Goal: Task Accomplishment & Management: Manage account settings

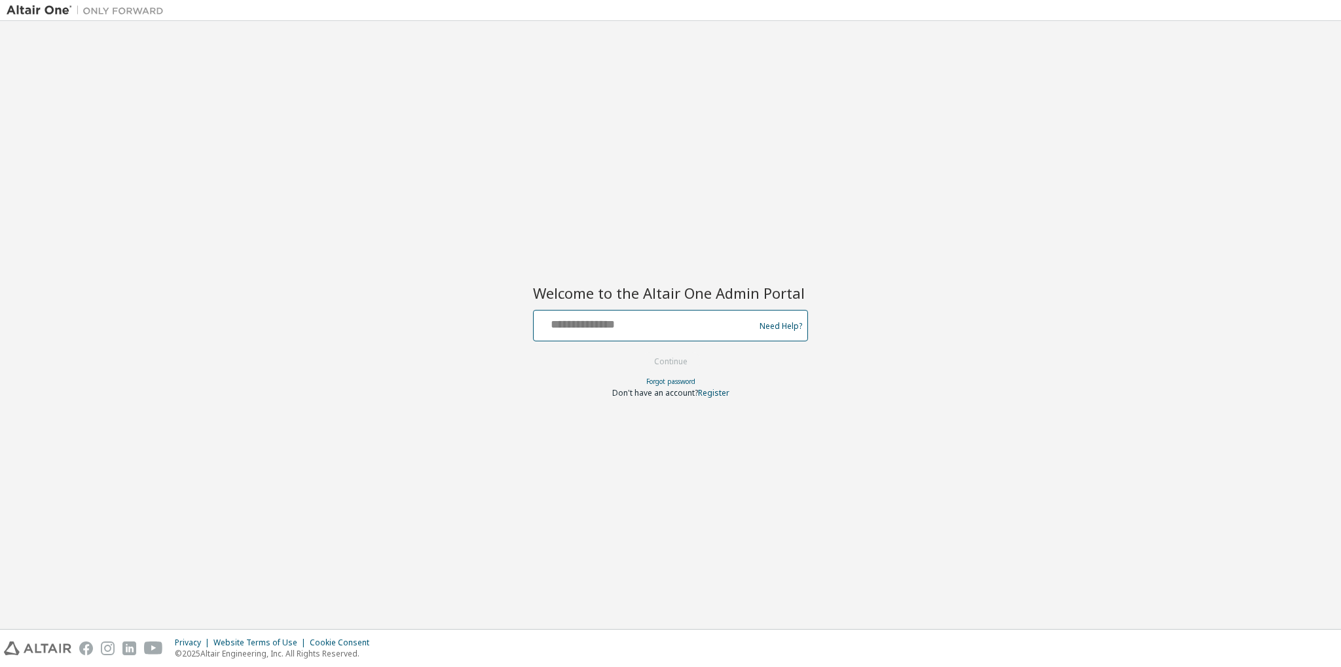
click at [727, 323] on input "text" at bounding box center [646, 322] width 214 height 19
click at [616, 268] on div at bounding box center [670, 268] width 275 height 1
click at [604, 323] on input "text" at bounding box center [646, 322] width 214 height 19
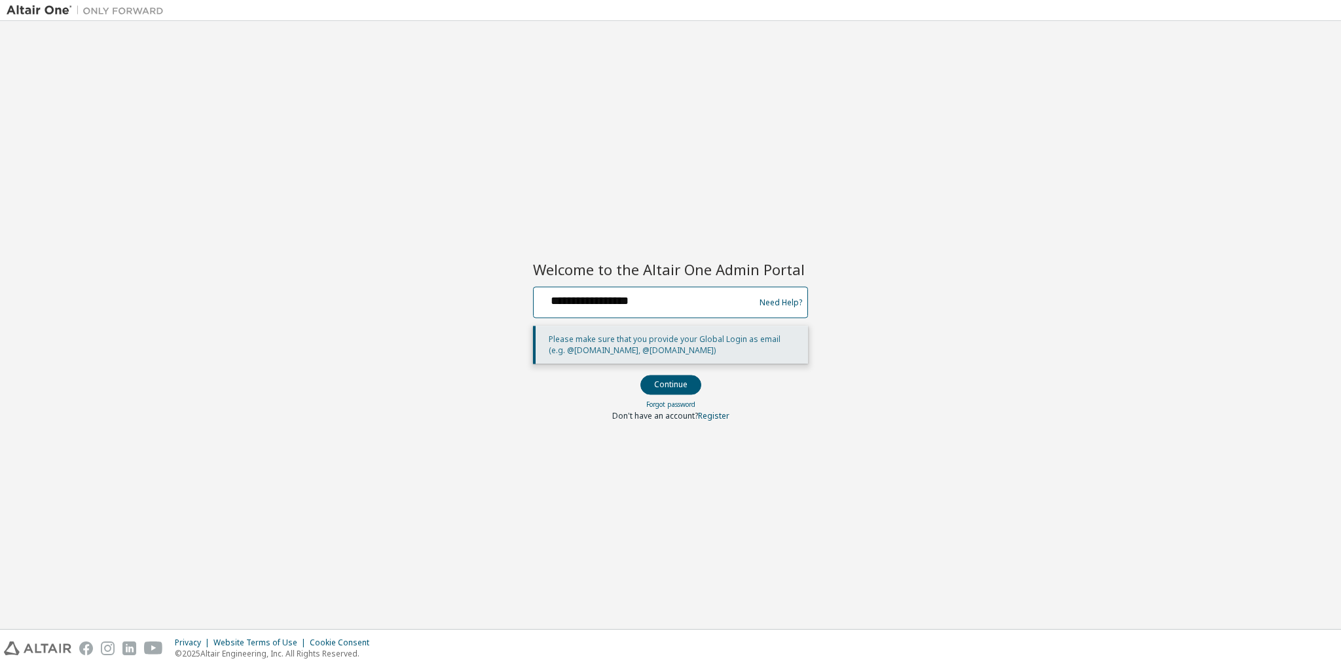
click at [640, 375] on button "Continue" at bounding box center [670, 385] width 61 height 20
click at [595, 301] on input "**********" at bounding box center [646, 299] width 214 height 19
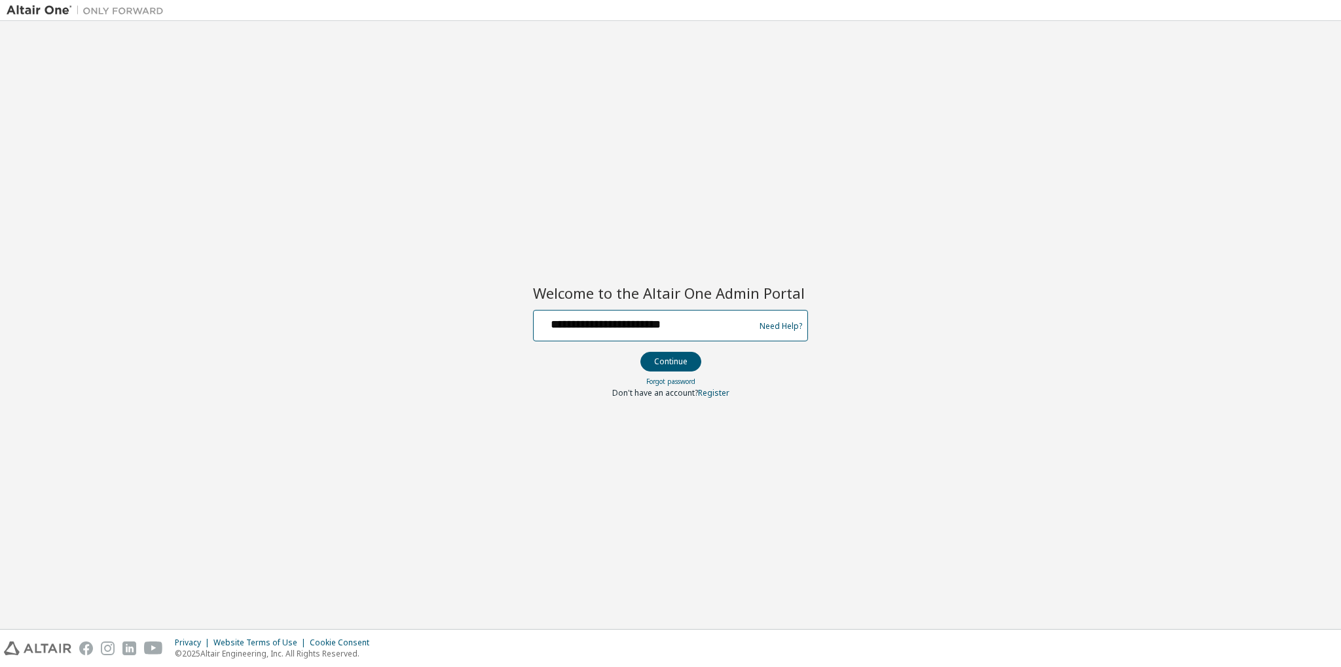
type input "**********"
click at [577, 331] on input "text" at bounding box center [646, 322] width 214 height 19
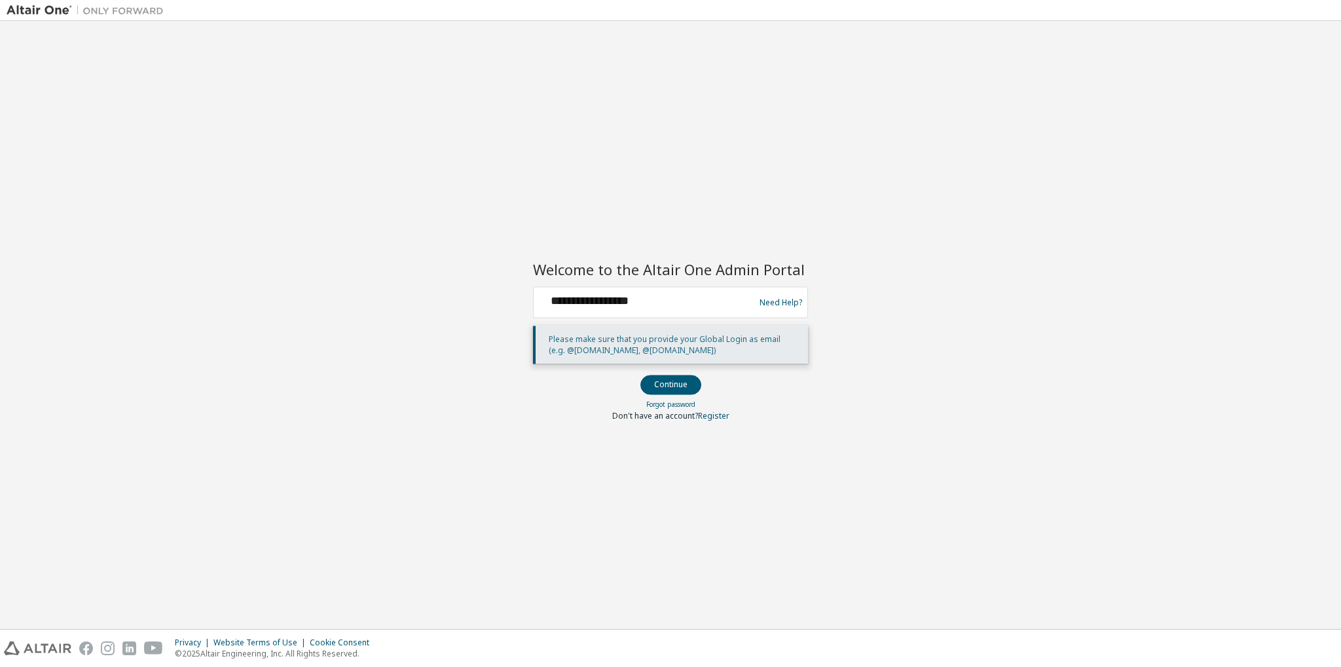
click at [607, 287] on div "**********" at bounding box center [670, 302] width 275 height 31
click at [592, 310] on div "**********" at bounding box center [646, 302] width 214 height 25
click at [596, 308] on input "**********" at bounding box center [646, 299] width 214 height 19
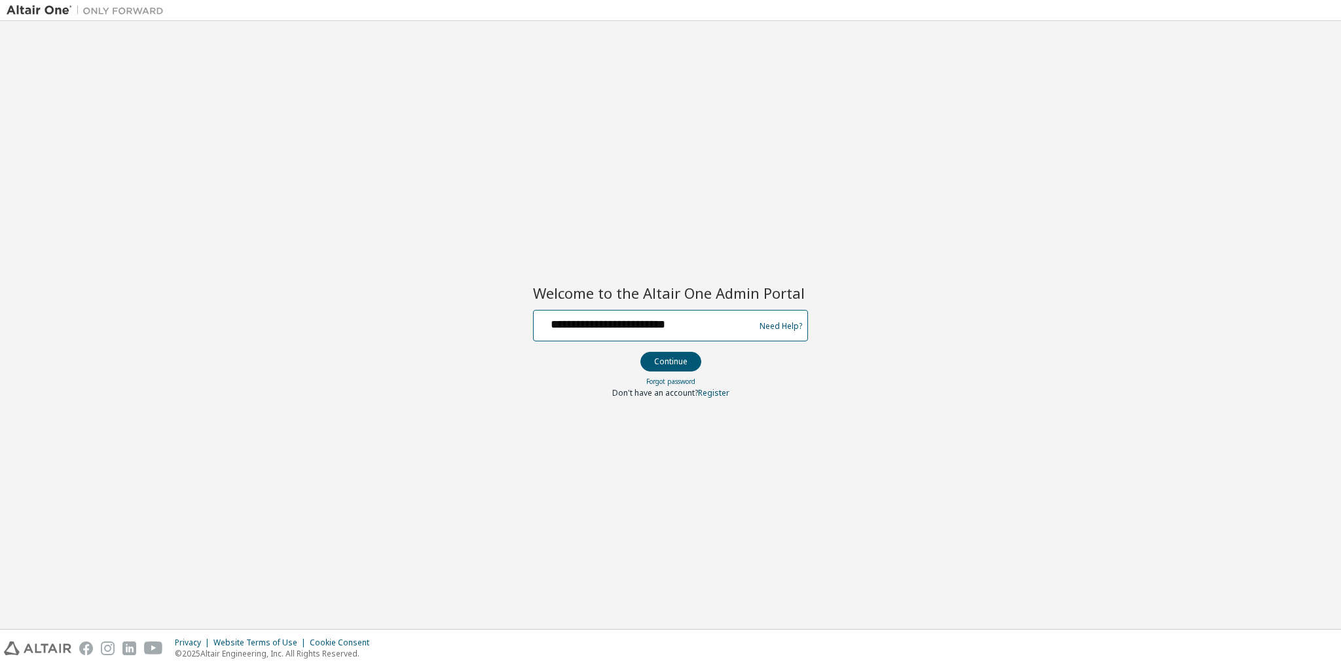
type input "**********"
click at [640, 352] on button "Continue" at bounding box center [670, 362] width 61 height 20
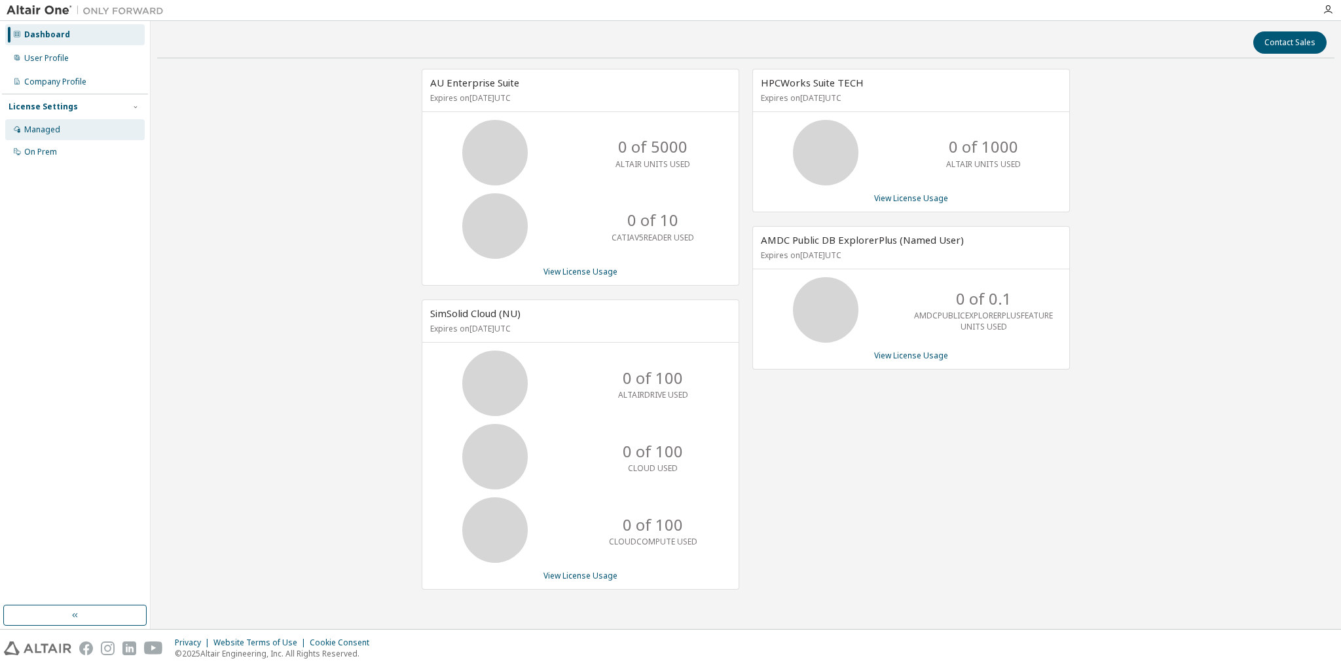
click at [89, 126] on div "Managed" at bounding box center [74, 129] width 139 height 21
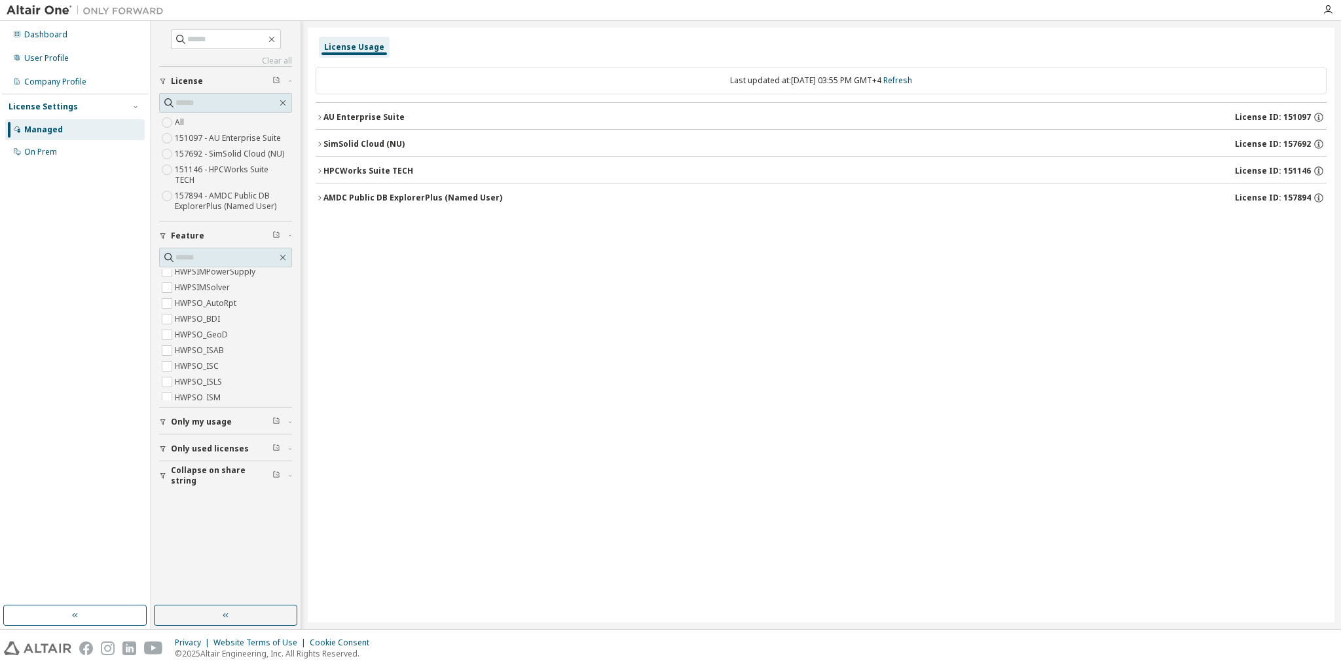
scroll to position [3471, 0]
click at [224, 46] on span at bounding box center [226, 39] width 110 height 20
click at [245, 40] on input "text" at bounding box center [226, 39] width 79 height 13
type input "*"
type input "****"
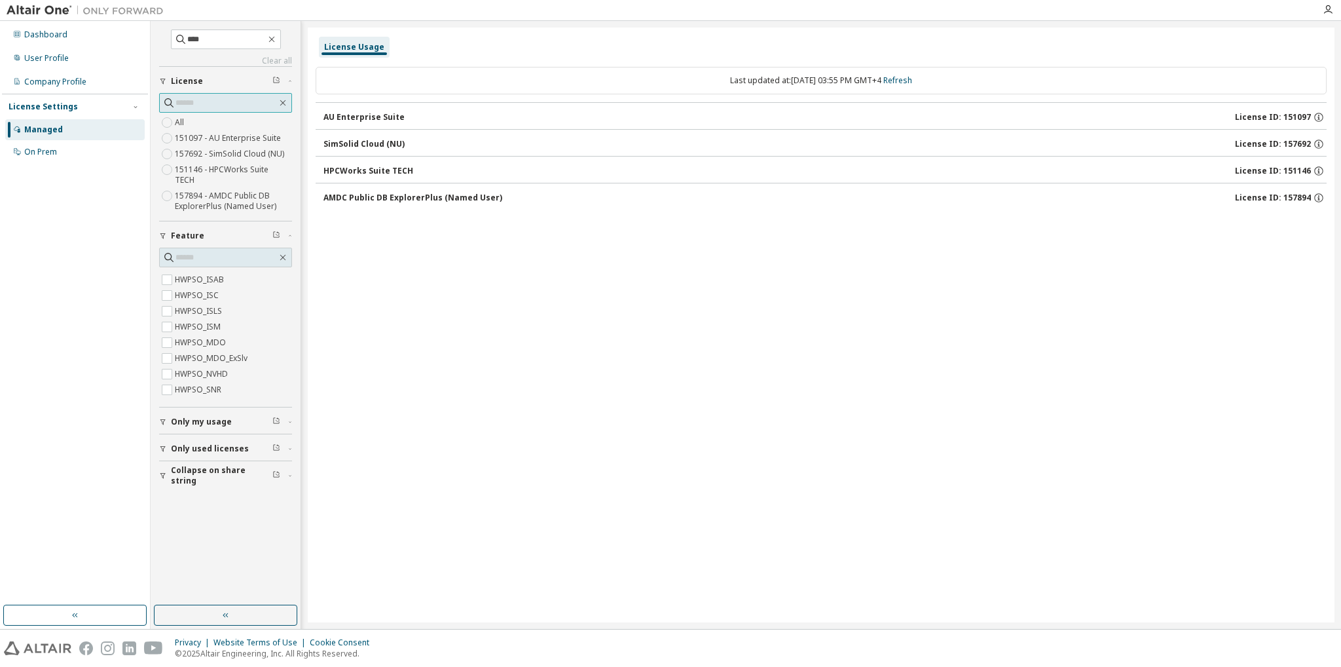
click at [215, 100] on input "text" at bounding box center [225, 102] width 101 height 13
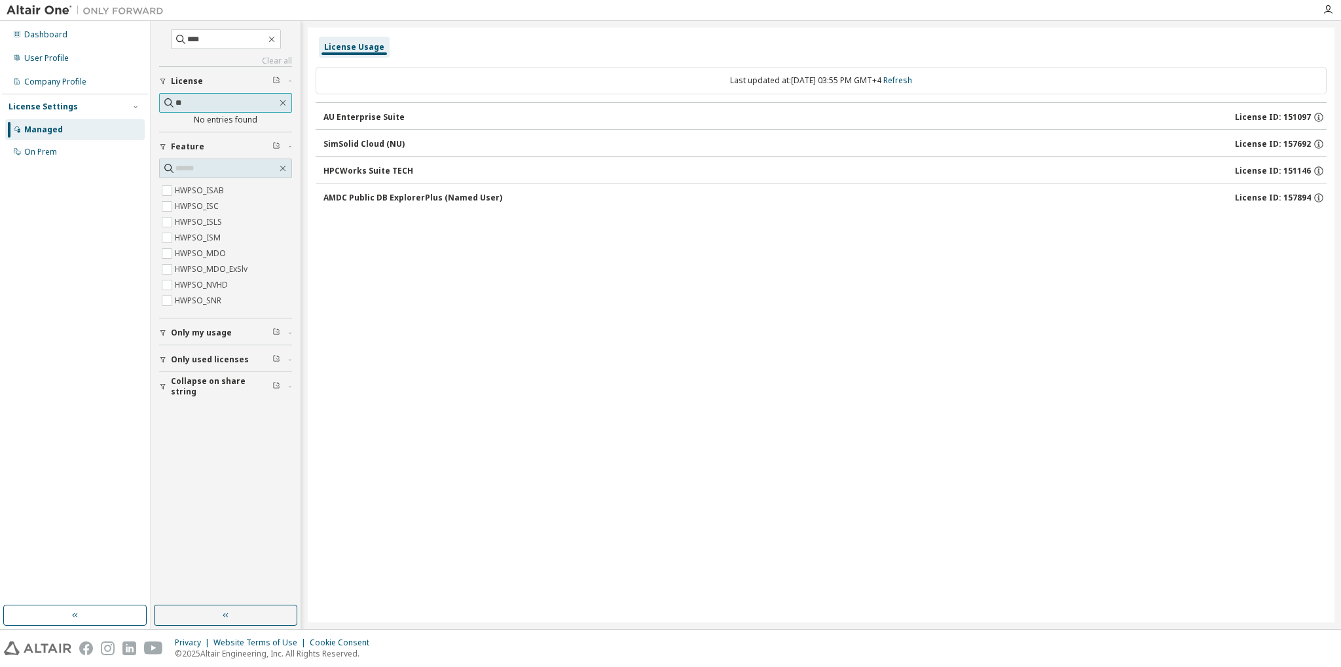
type input "*"
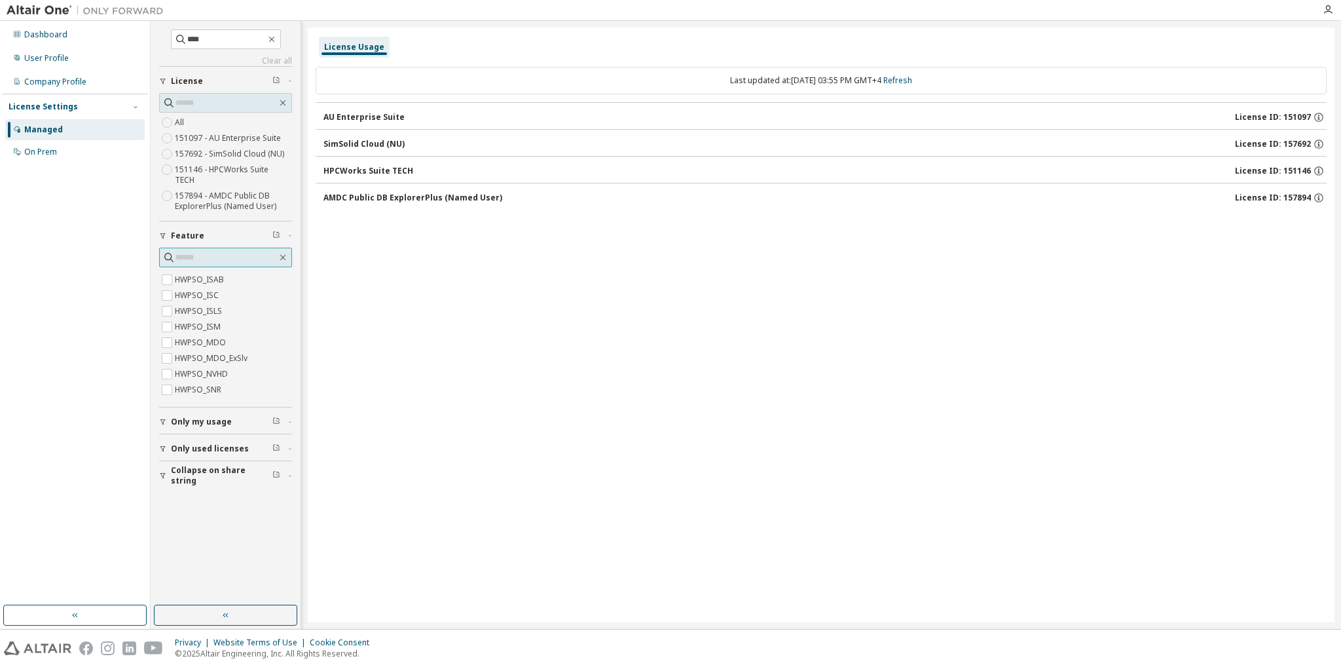
click at [198, 251] on input "text" at bounding box center [225, 257] width 101 height 13
click at [470, 115] on div "AU Enterprise Suite License ID: 151097" at bounding box center [824, 117] width 1003 height 12
click at [1318, 118] on icon "button" at bounding box center [1319, 118] width 2 height 3
click at [34, 54] on div "User Profile" at bounding box center [46, 58] width 45 height 10
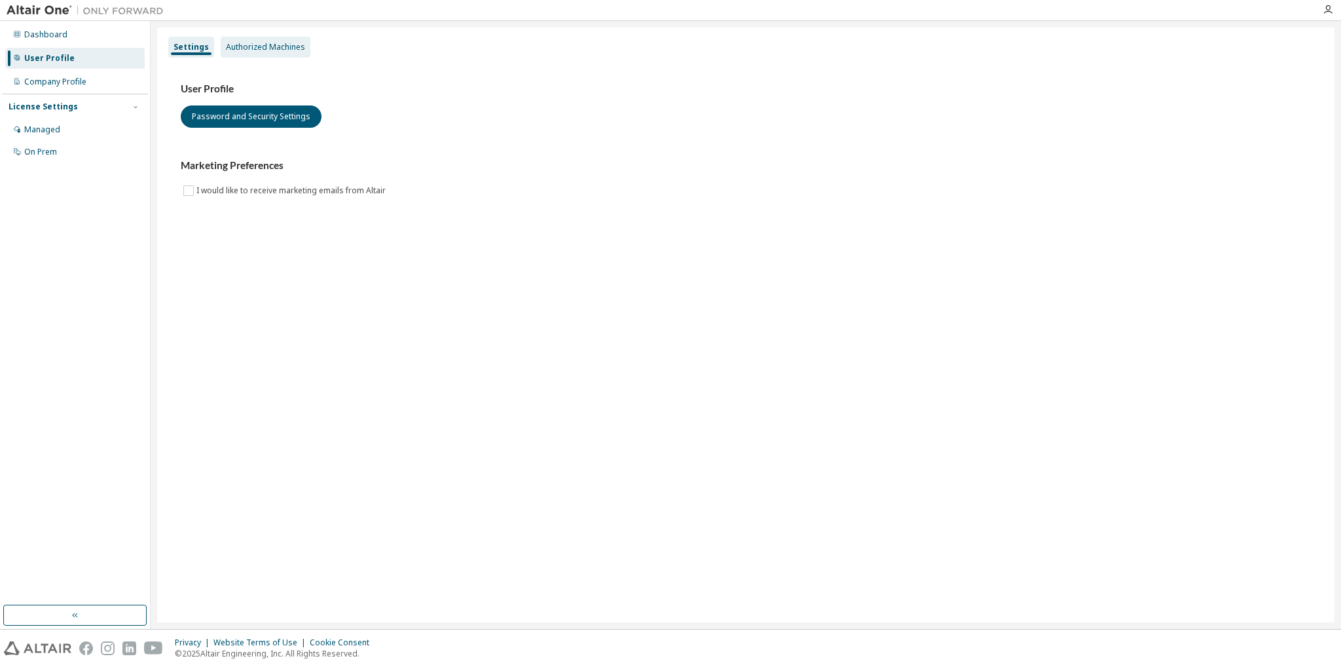
click at [258, 49] on div "Authorized Machines" at bounding box center [265, 47] width 79 height 10
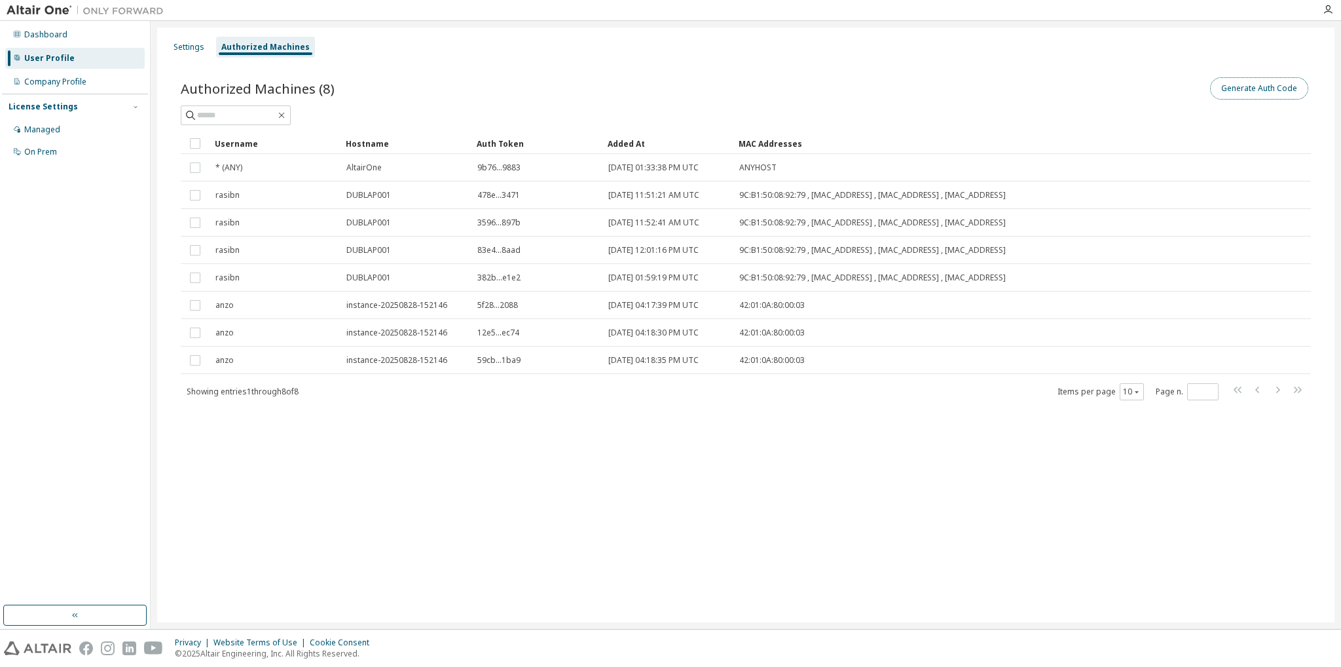
click at [1266, 86] on button "Generate Auth Code" at bounding box center [1259, 88] width 98 height 22
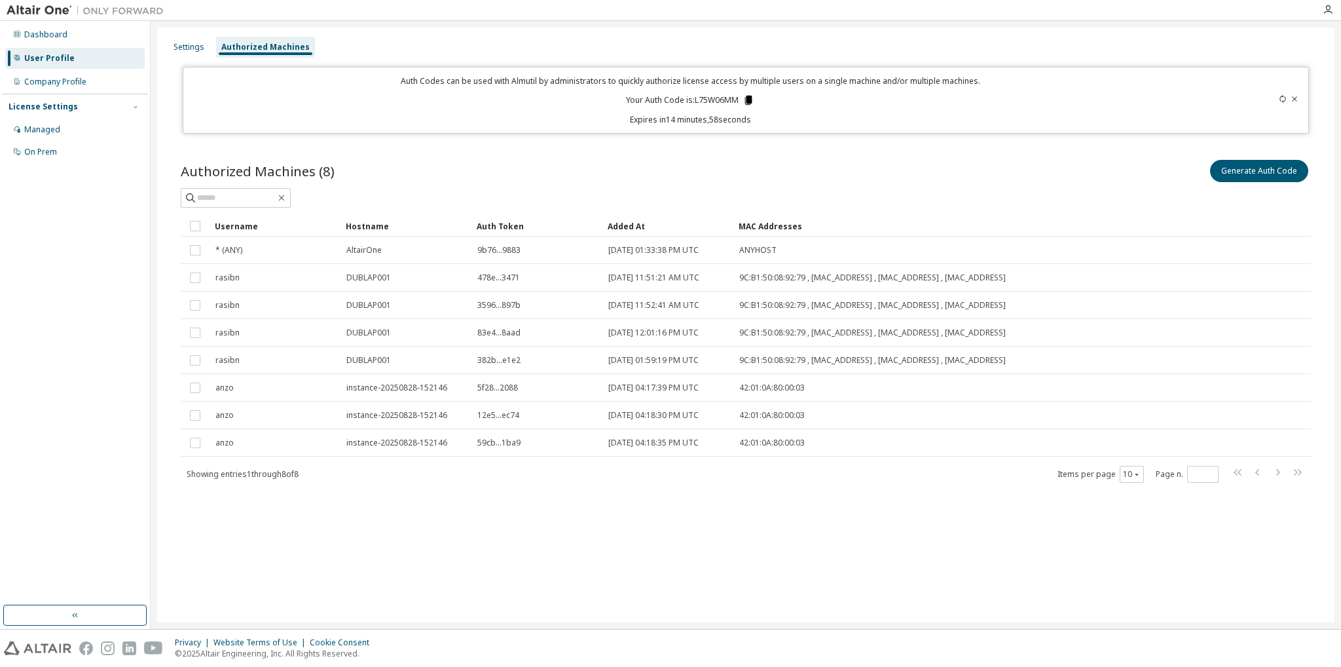
click at [746, 97] on icon at bounding box center [749, 100] width 12 height 12
click at [822, 187] on div "Authorized Machines (8) Generate Auth Code" at bounding box center [746, 182] width 1130 height 50
click at [749, 97] on icon at bounding box center [748, 100] width 7 height 9
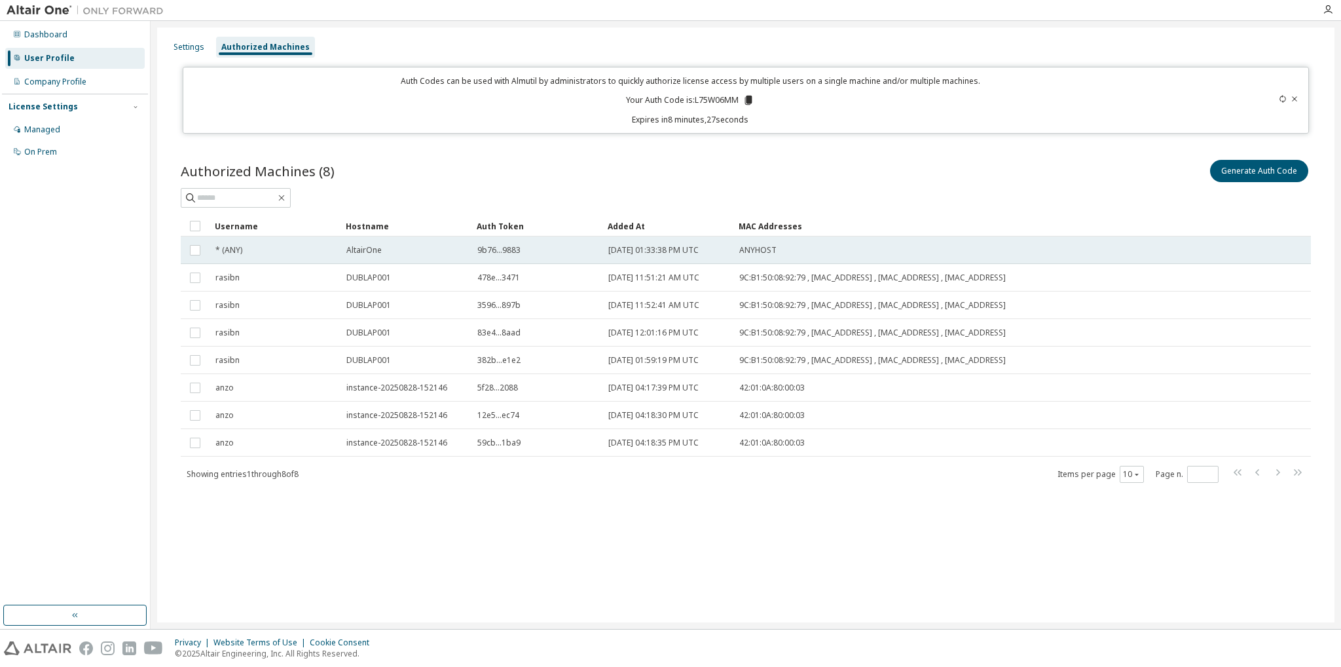
click at [676, 252] on span "2025-04-09 01:33:38 PM UTC" at bounding box center [653, 250] width 90 height 10
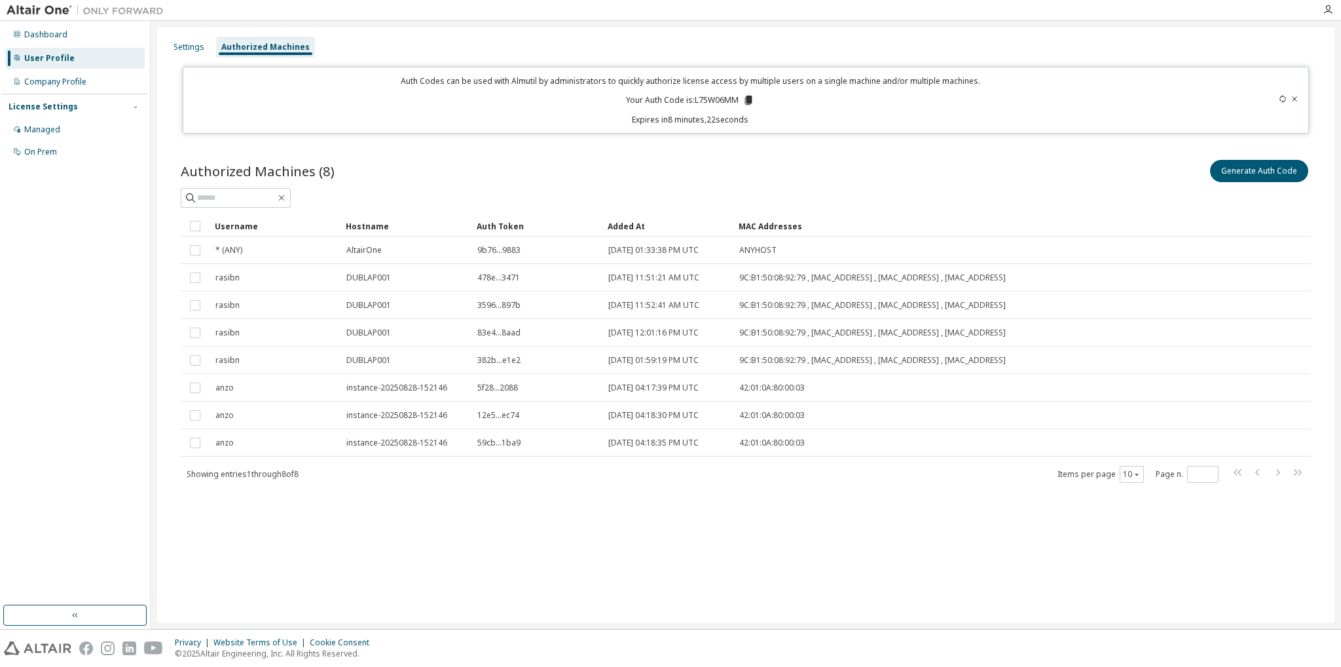
click at [821, 167] on div "Generate Auth Code" at bounding box center [1028, 171] width 565 height 28
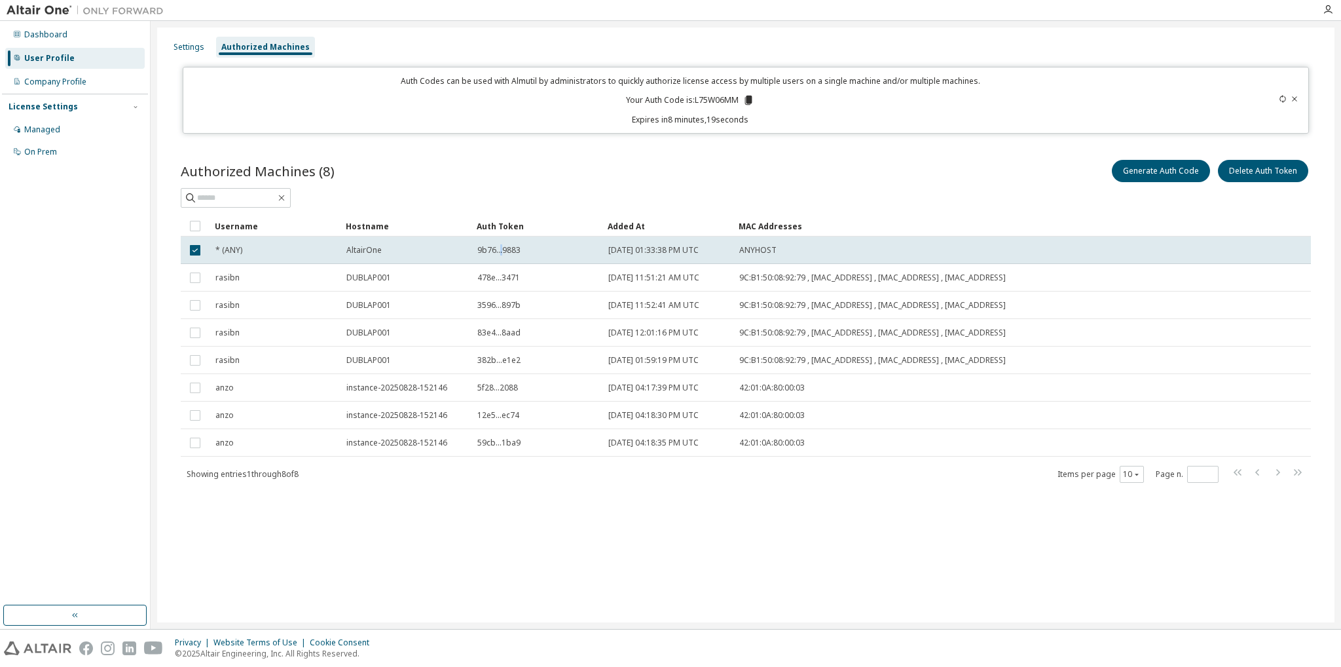
click at [500, 249] on span "9b76...9883" at bounding box center [498, 250] width 43 height 10
click at [492, 247] on span "9b76...9883" at bounding box center [498, 250] width 43 height 10
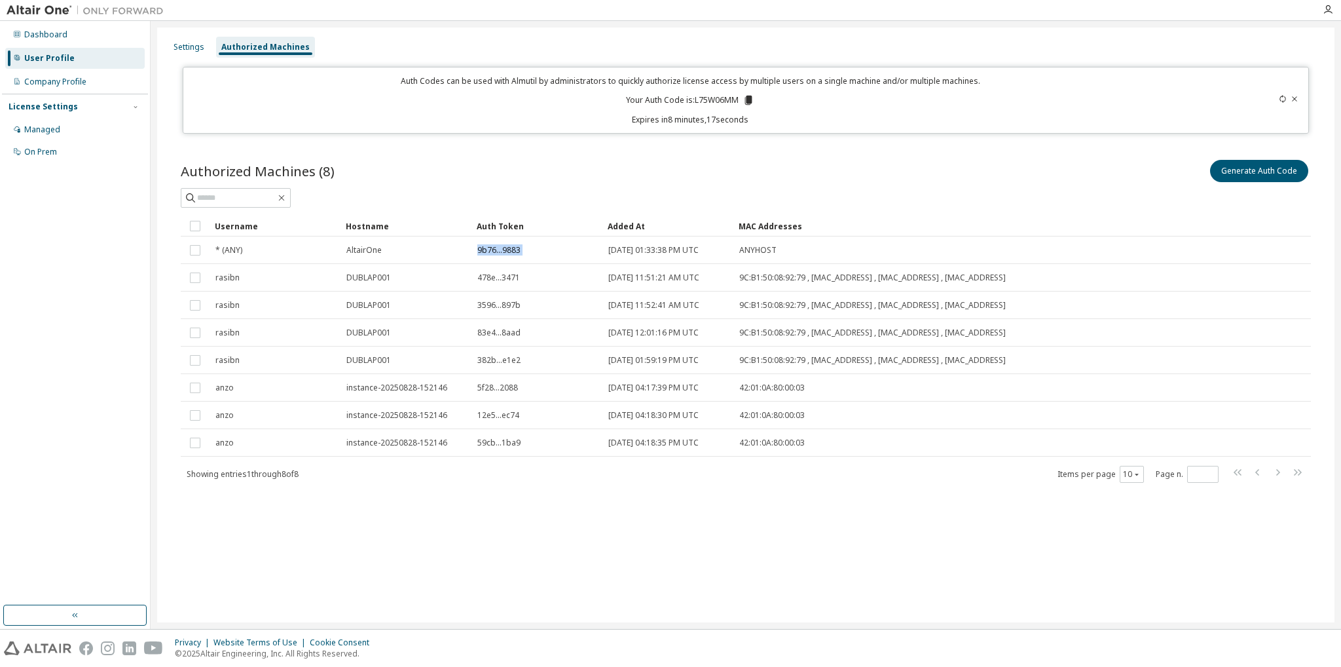
click at [492, 247] on span "9b76...9883" at bounding box center [498, 250] width 43 height 10
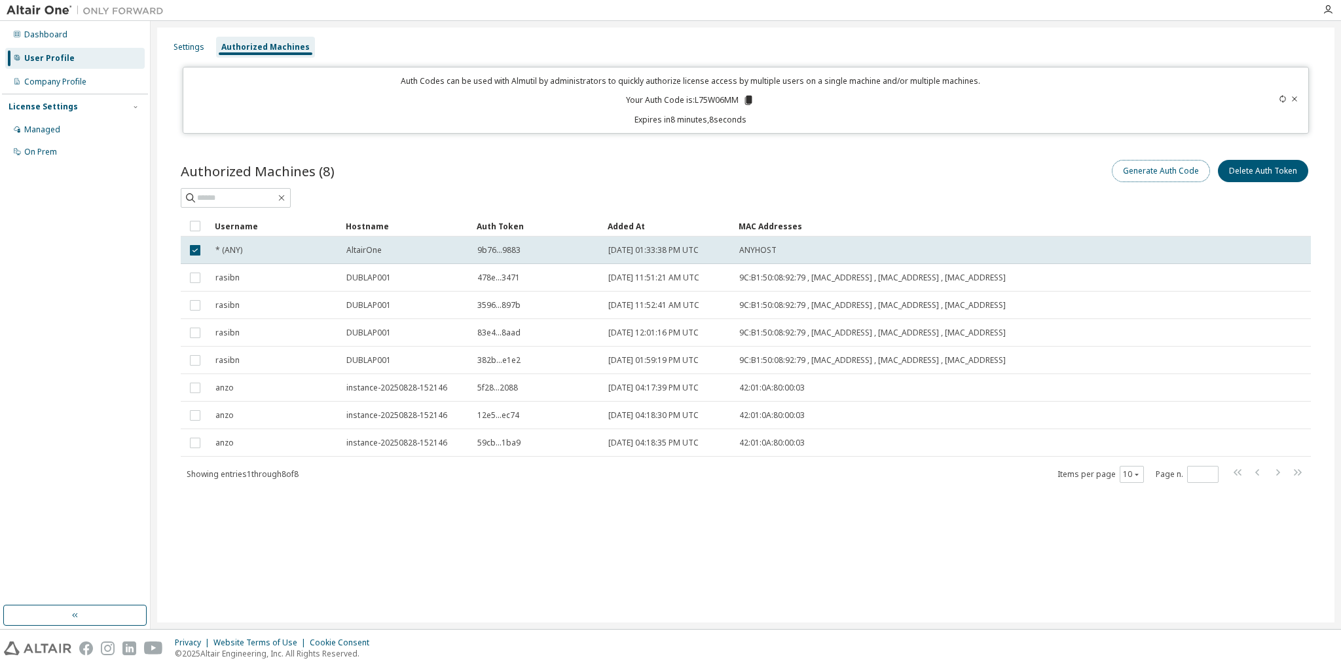
click at [1170, 167] on button "Generate Auth Code" at bounding box center [1161, 171] width 98 height 22
click at [974, 225] on div "MAC Addresses" at bounding box center [956, 225] width 435 height 21
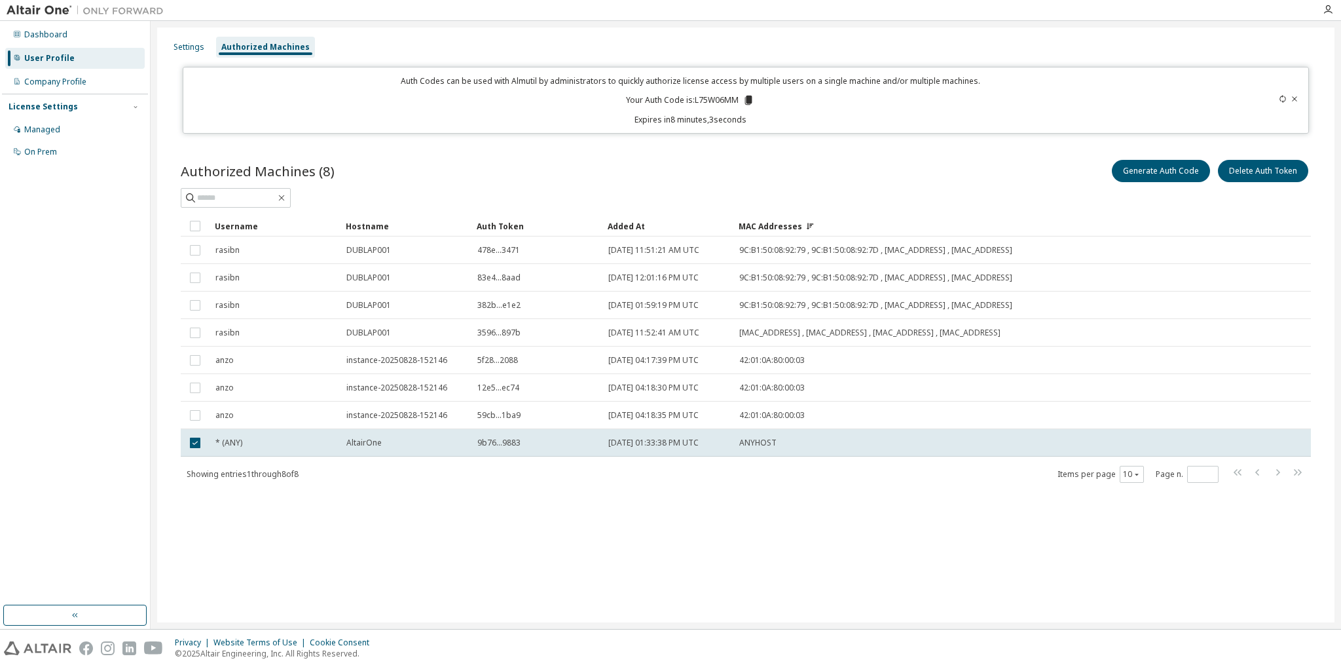
click at [1281, 97] on icon at bounding box center [1283, 99] width 8 height 8
click at [1291, 98] on icon at bounding box center [1295, 99] width 8 height 8
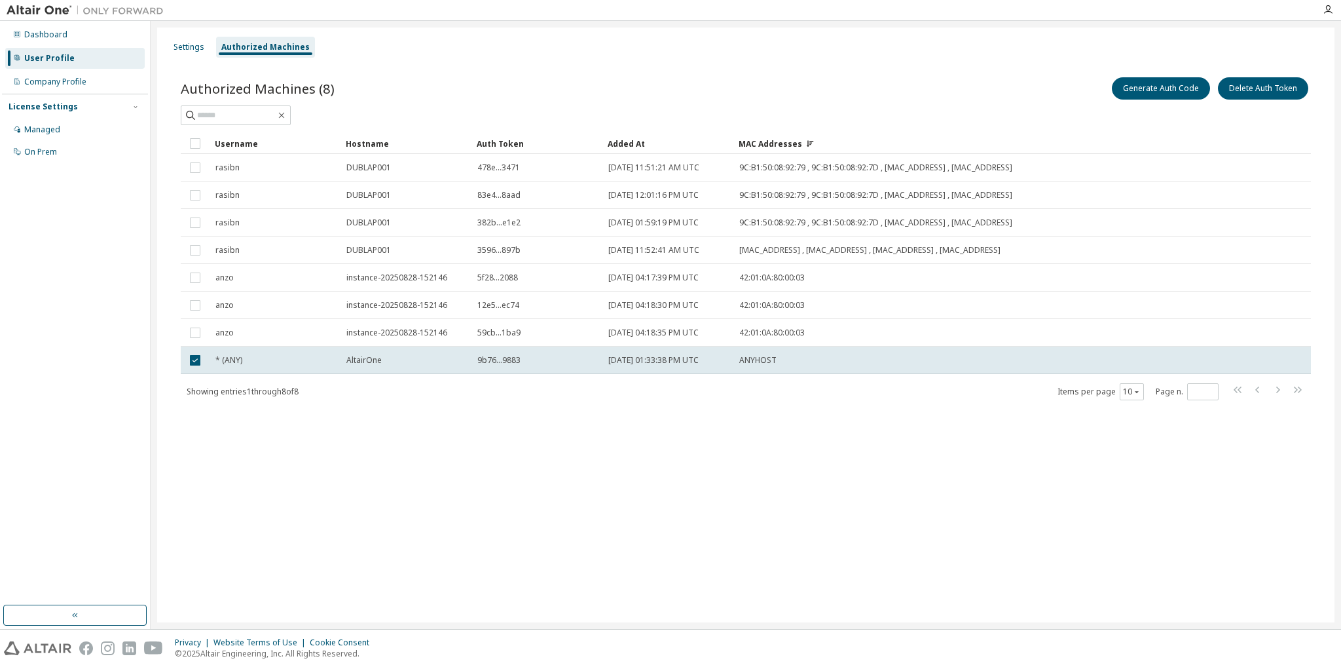
click at [885, 472] on div "Settings Authorized Machines Authorized Machines (8) Generate Auth Code Delete …" at bounding box center [745, 325] width 1177 height 595
click at [1132, 83] on button "Generate Auth Code" at bounding box center [1161, 88] width 98 height 22
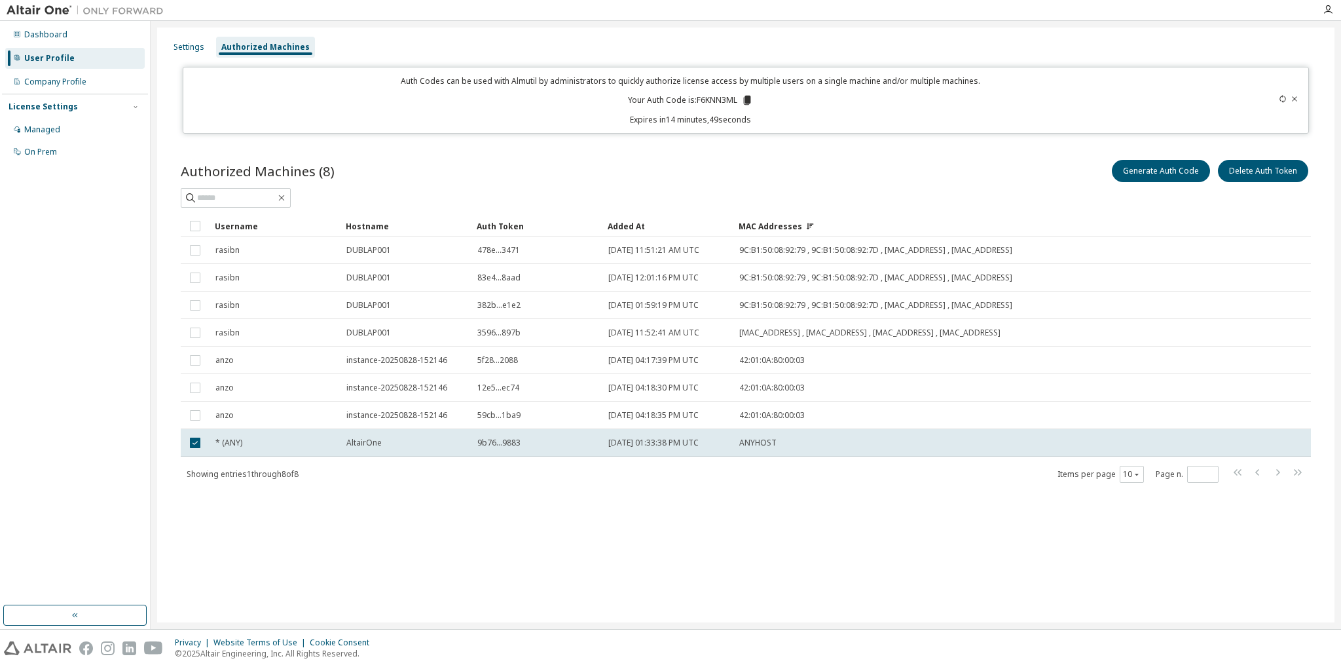
click at [748, 100] on icon at bounding box center [746, 100] width 7 height 9
click at [507, 231] on div "Auth Token" at bounding box center [537, 225] width 120 height 21
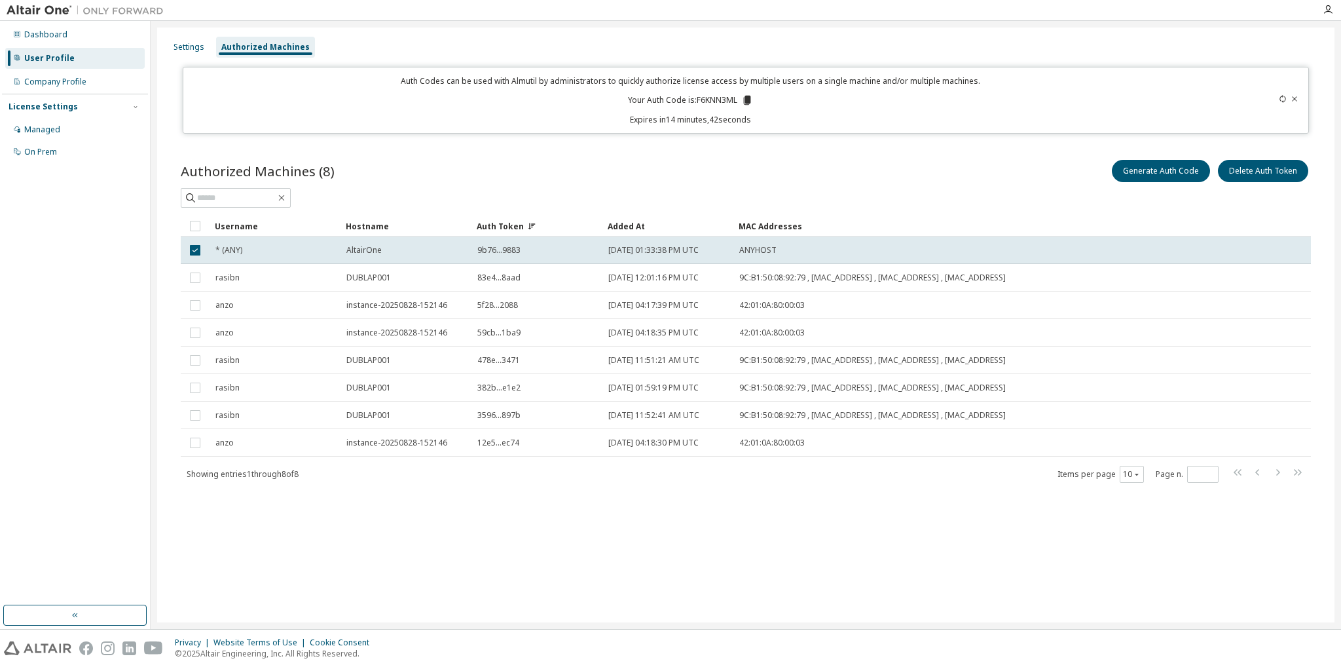
click at [511, 229] on div "Auth Token" at bounding box center [537, 225] width 120 height 21
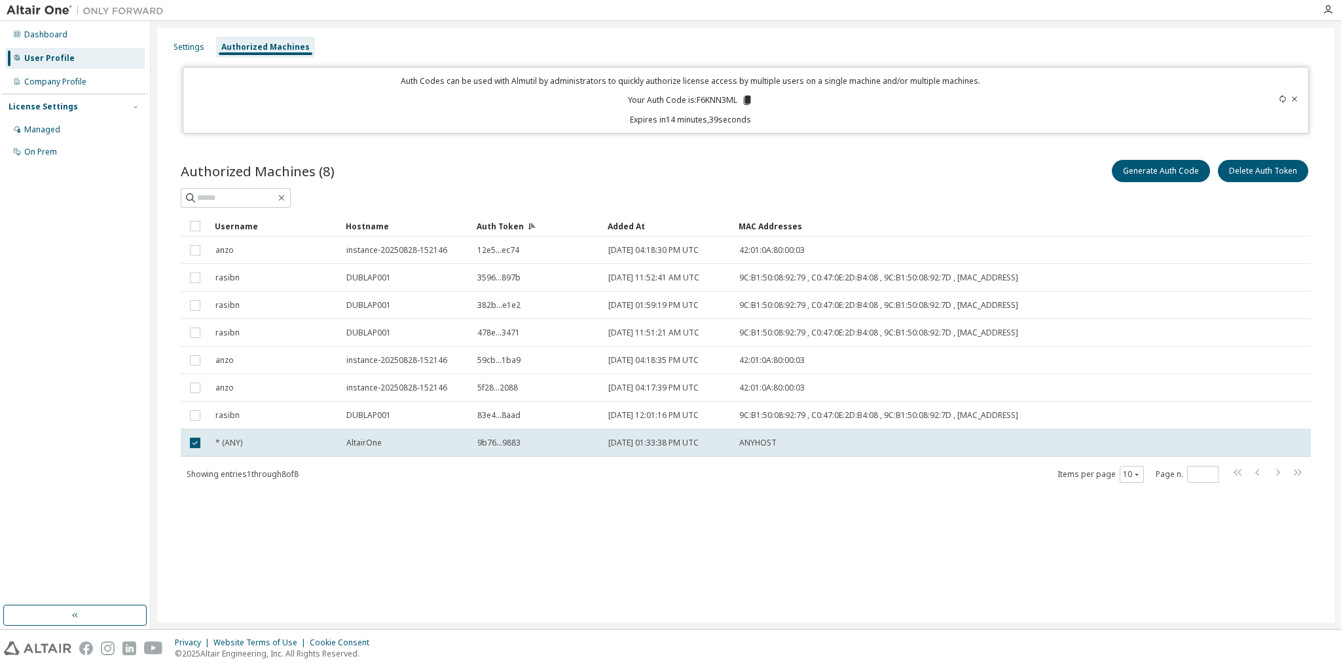
click at [482, 442] on span "9b76...9883" at bounding box center [498, 442] width 43 height 10
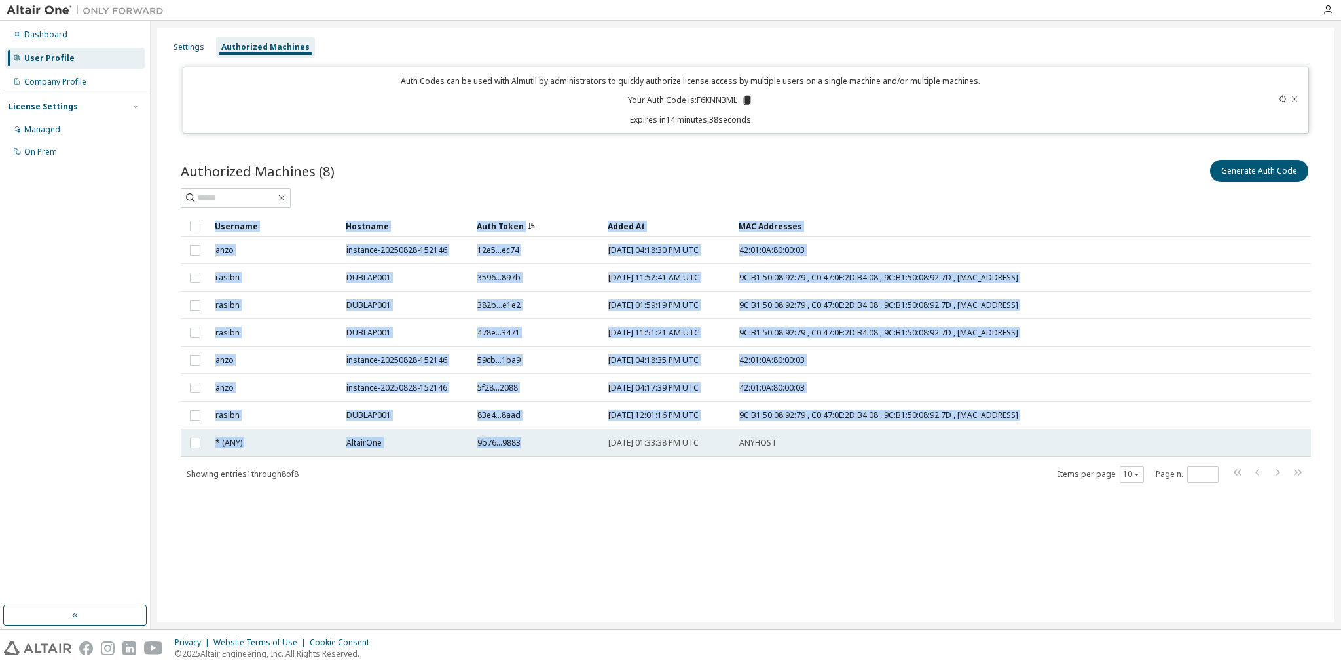
drag, startPoint x: 475, startPoint y: 441, endPoint x: 519, endPoint y: 441, distance: 44.5
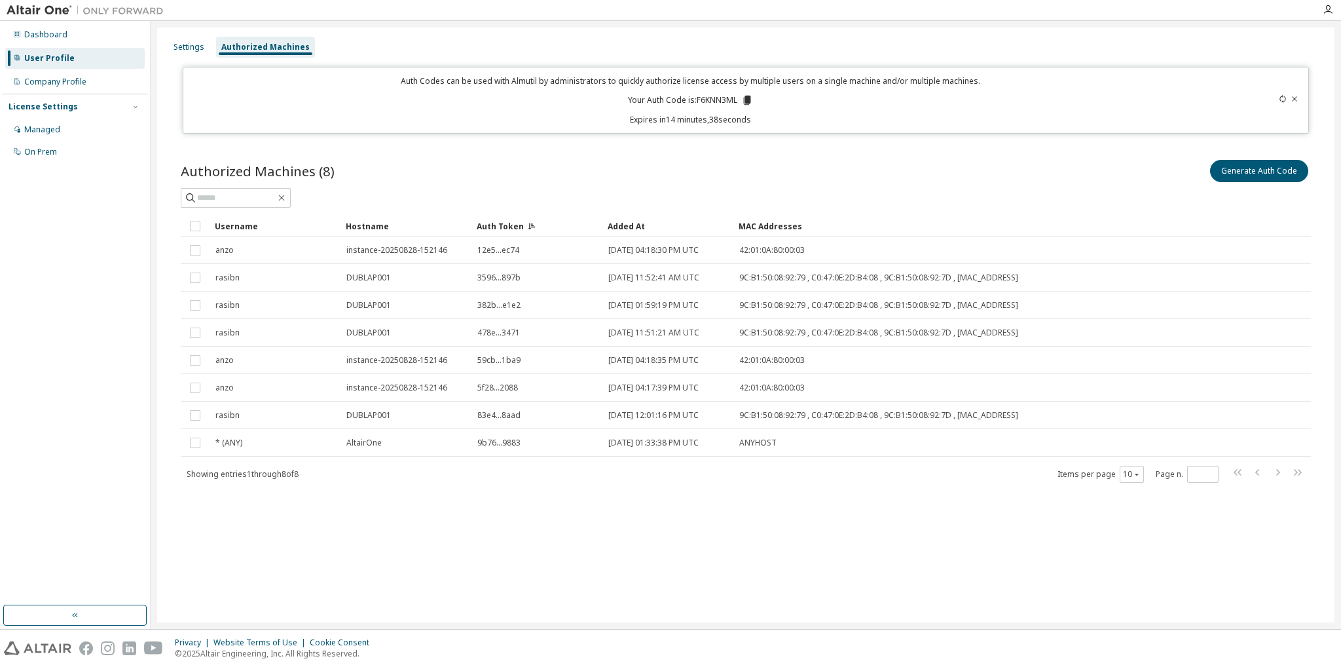
click at [515, 487] on div "Authorized Machines (8) Generate Auth Code Clear Load Save Save As Field Operat…" at bounding box center [746, 329] width 1162 height 376
click at [529, 229] on icon at bounding box center [532, 226] width 8 height 8
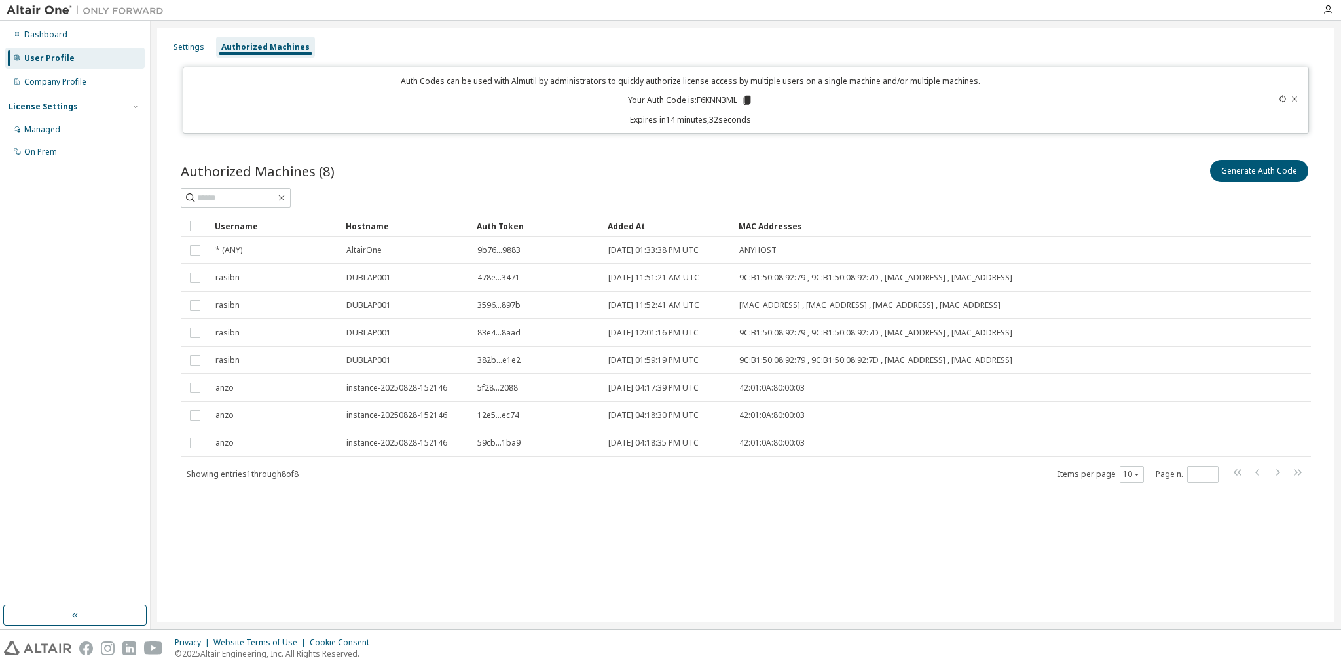
click at [525, 223] on div "Auth Token" at bounding box center [537, 225] width 120 height 21
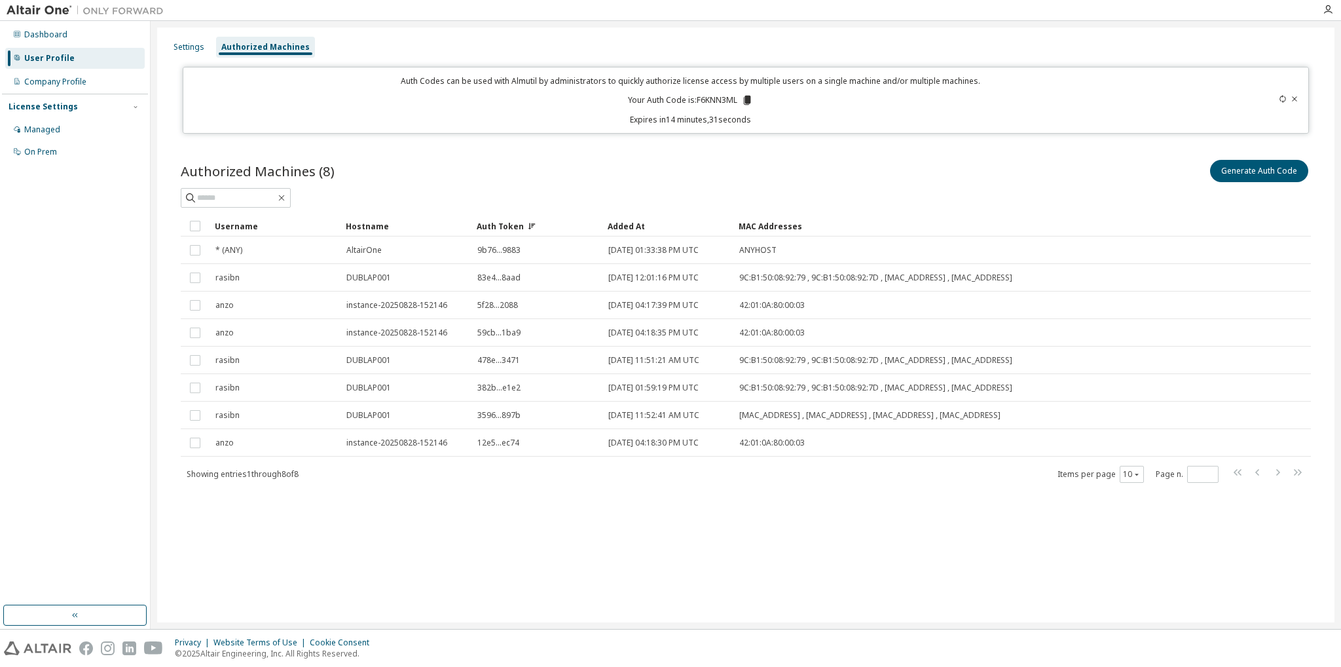
click at [528, 223] on icon at bounding box center [532, 226] width 8 height 8
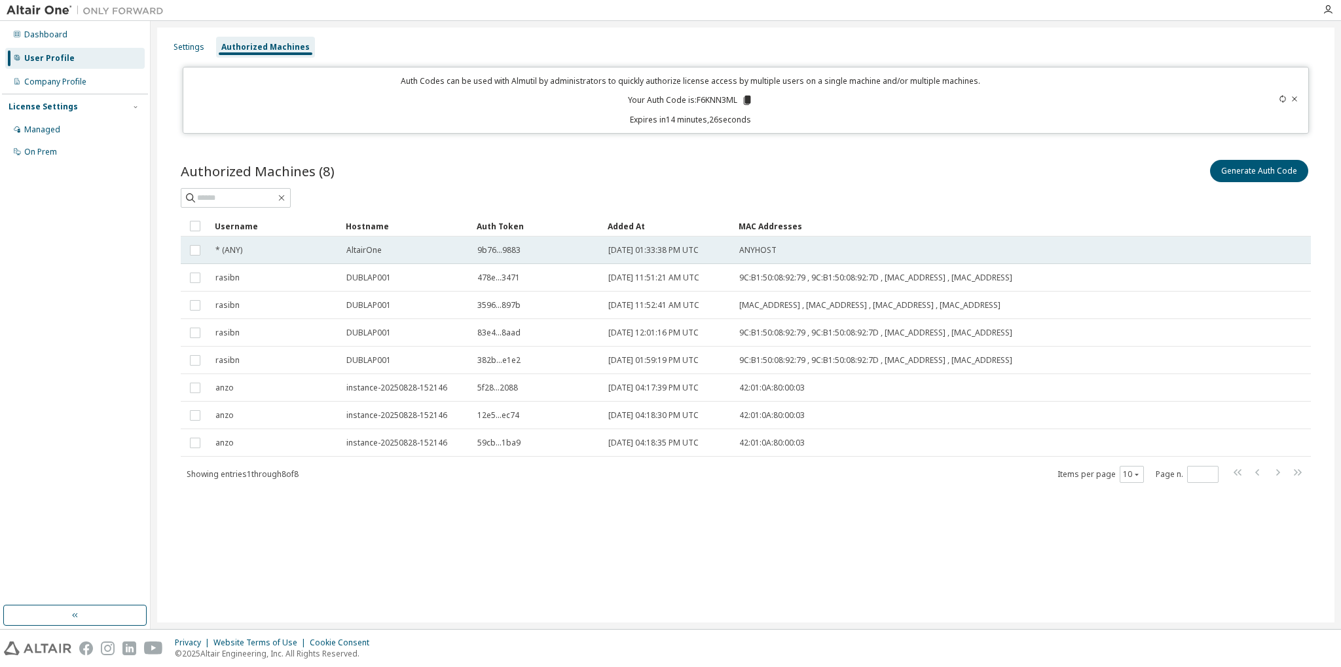
click at [364, 249] on span "AltairOne" at bounding box center [363, 250] width 35 height 10
click at [1270, 175] on button "Delete Auth Token" at bounding box center [1263, 171] width 90 height 22
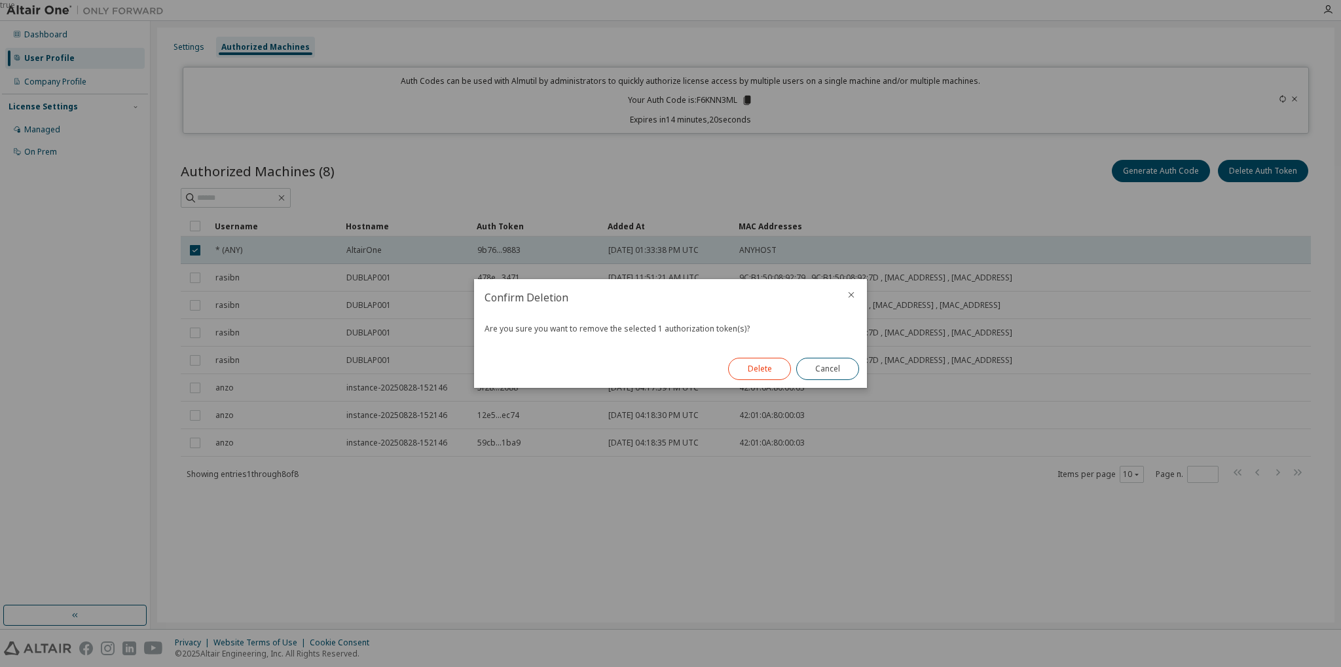
click at [746, 372] on button "Delete" at bounding box center [759, 369] width 63 height 22
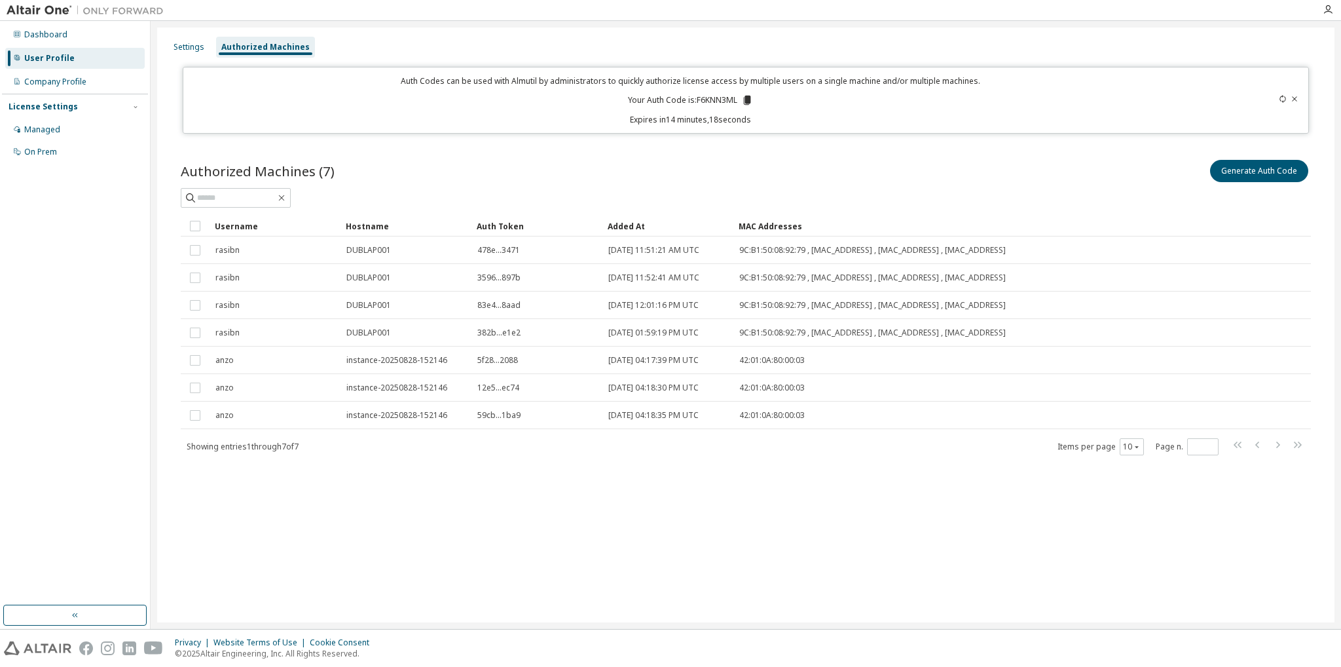
click at [677, 554] on div "Settings Authorized Machines Auth Codes can be used with Almutil by administrat…" at bounding box center [745, 325] width 1177 height 595
click at [1291, 100] on icon at bounding box center [1295, 99] width 8 height 8
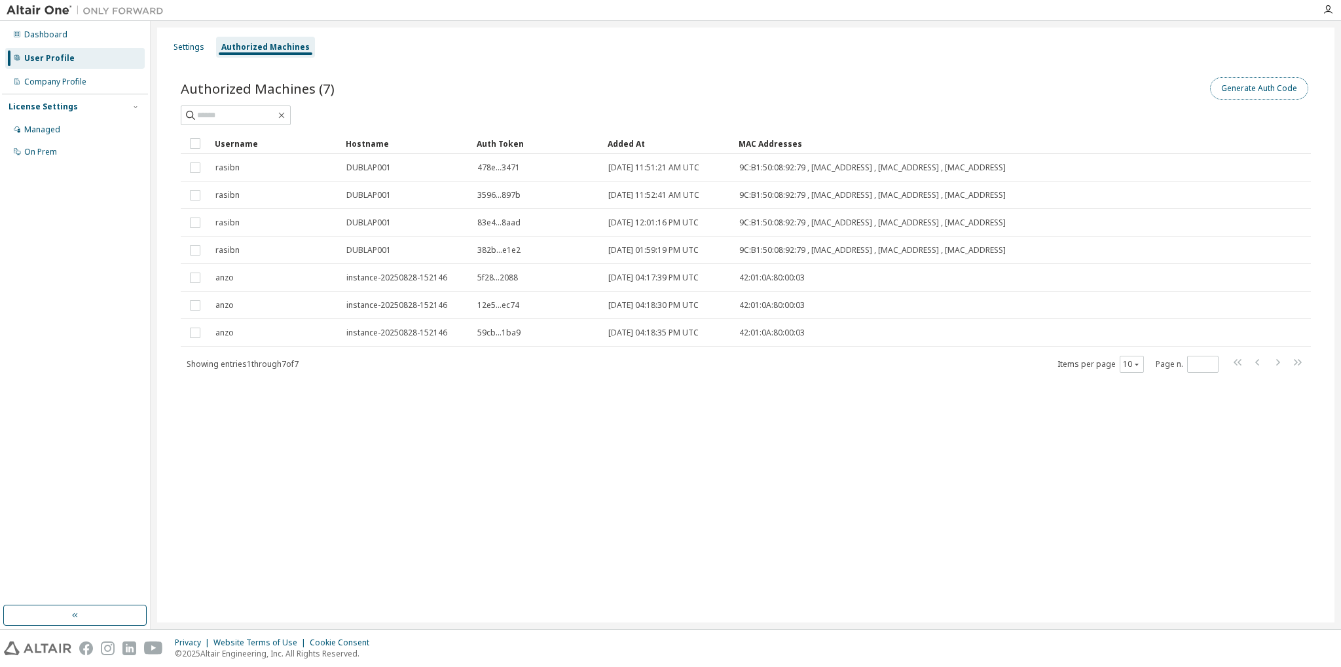
click at [1248, 87] on button "Generate Auth Code" at bounding box center [1259, 88] width 98 height 22
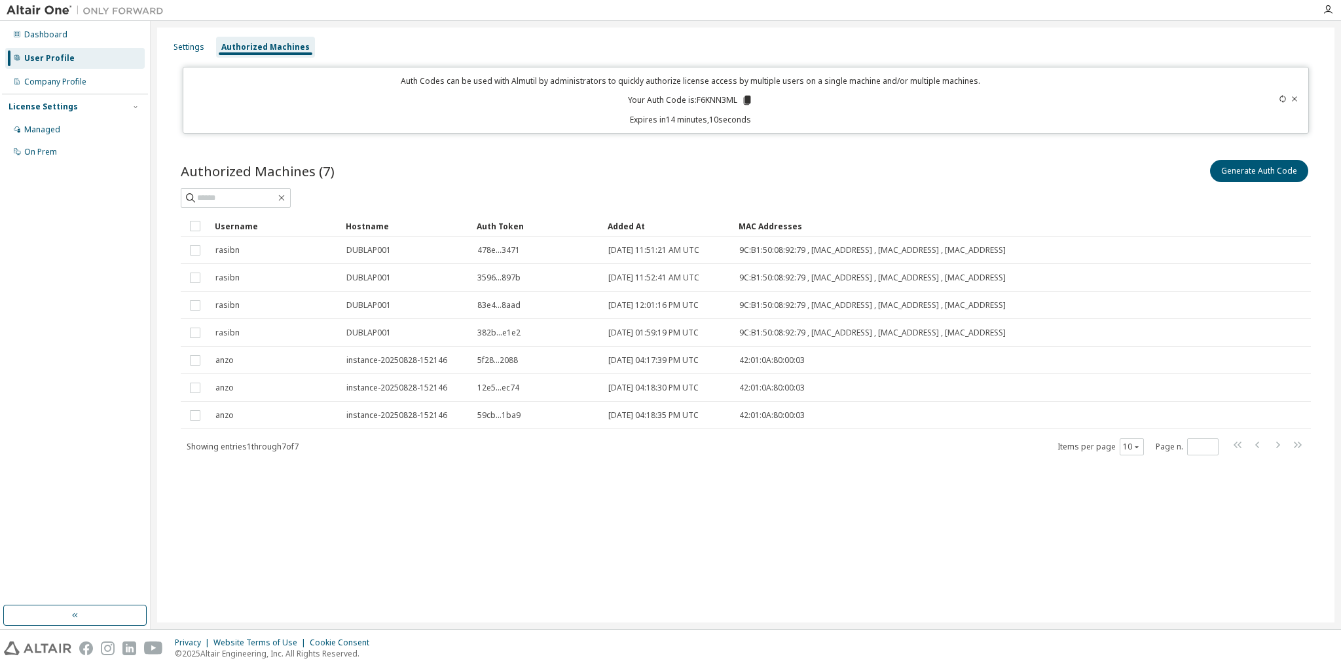
drag, startPoint x: 587, startPoint y: 544, endPoint x: 593, endPoint y: 536, distance: 9.8
click at [589, 543] on div "Settings Authorized Machines Auth Codes can be used with Almutil by administrat…" at bounding box center [745, 325] width 1177 height 595
click at [196, 43] on div "Settings" at bounding box center [189, 47] width 31 height 10
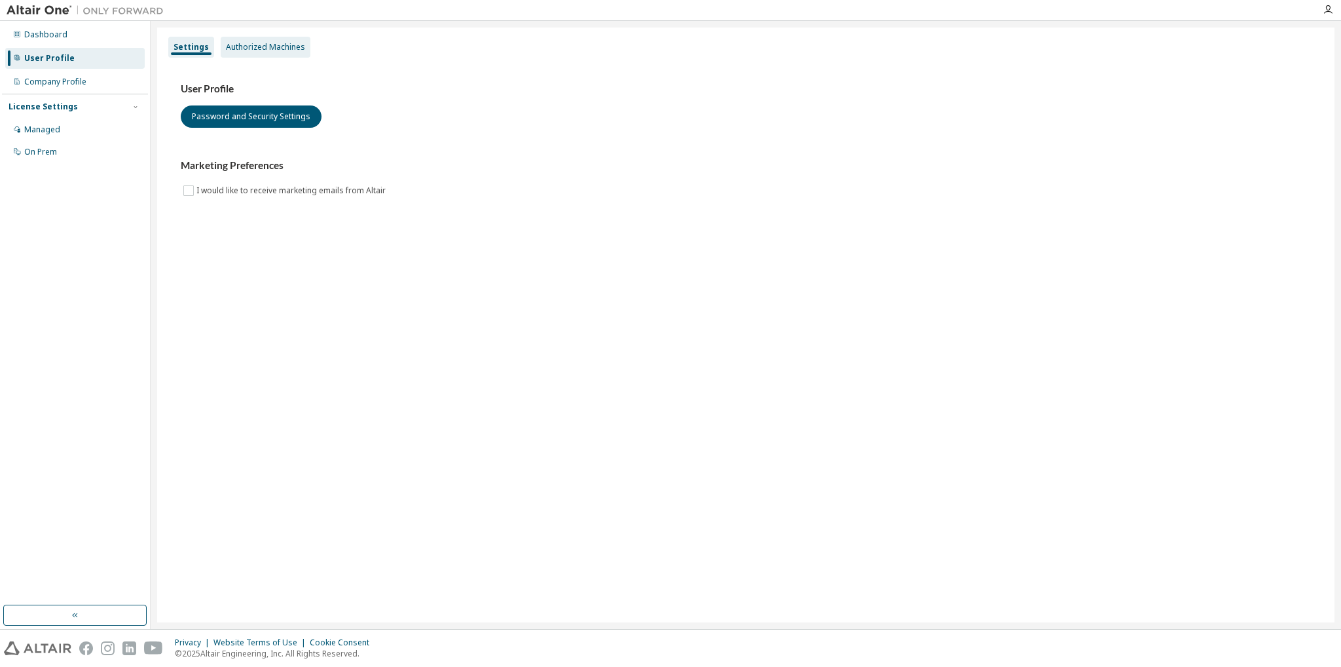
click at [283, 46] on div "Authorized Machines" at bounding box center [265, 47] width 79 height 10
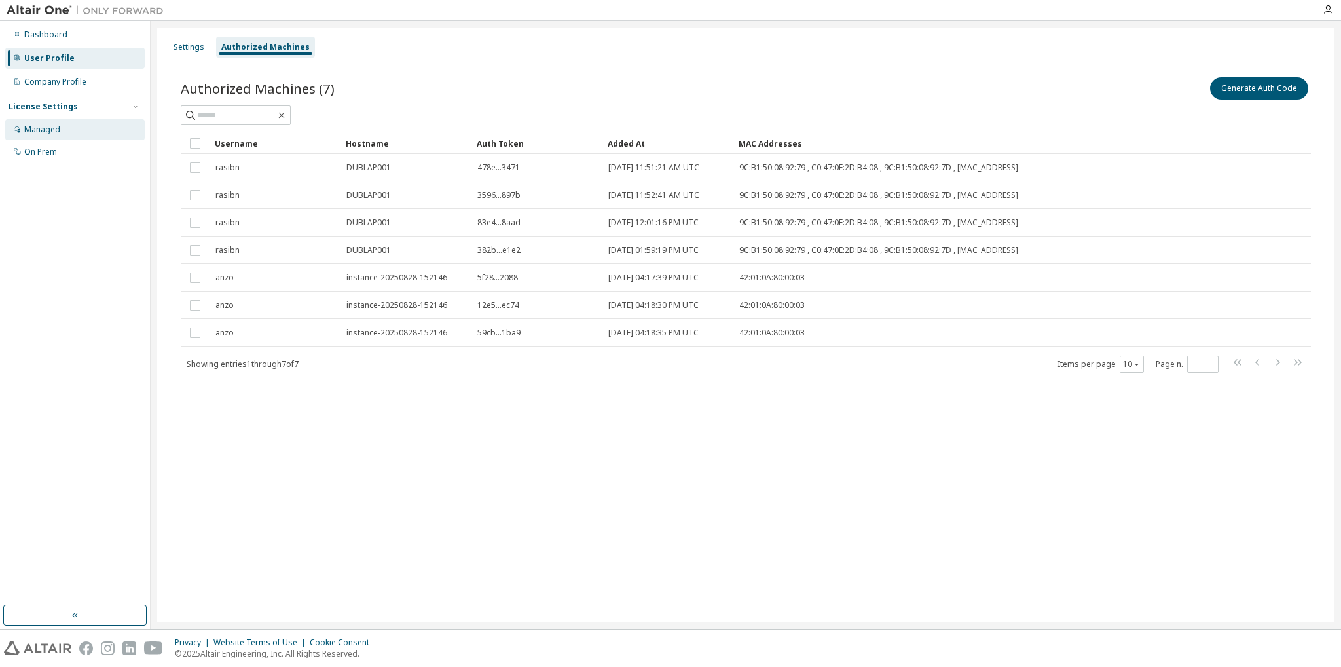
click at [65, 124] on div "Managed" at bounding box center [74, 129] width 139 height 21
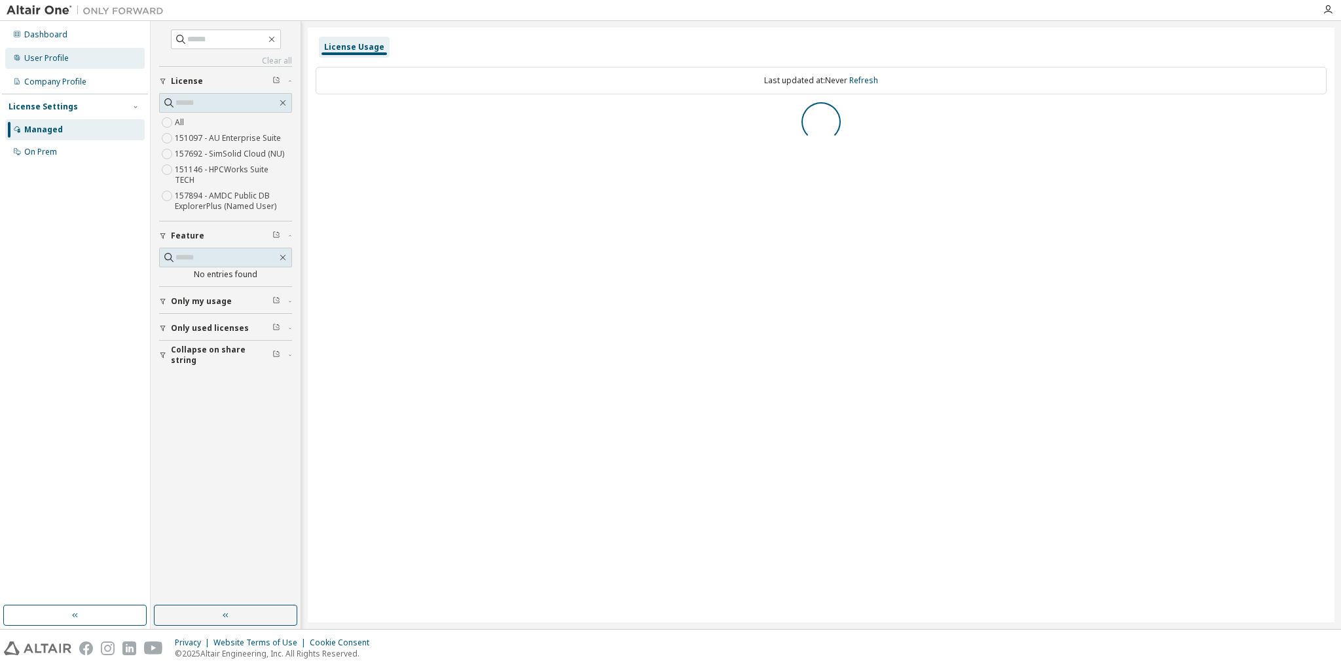
click at [58, 56] on div "User Profile" at bounding box center [46, 58] width 45 height 10
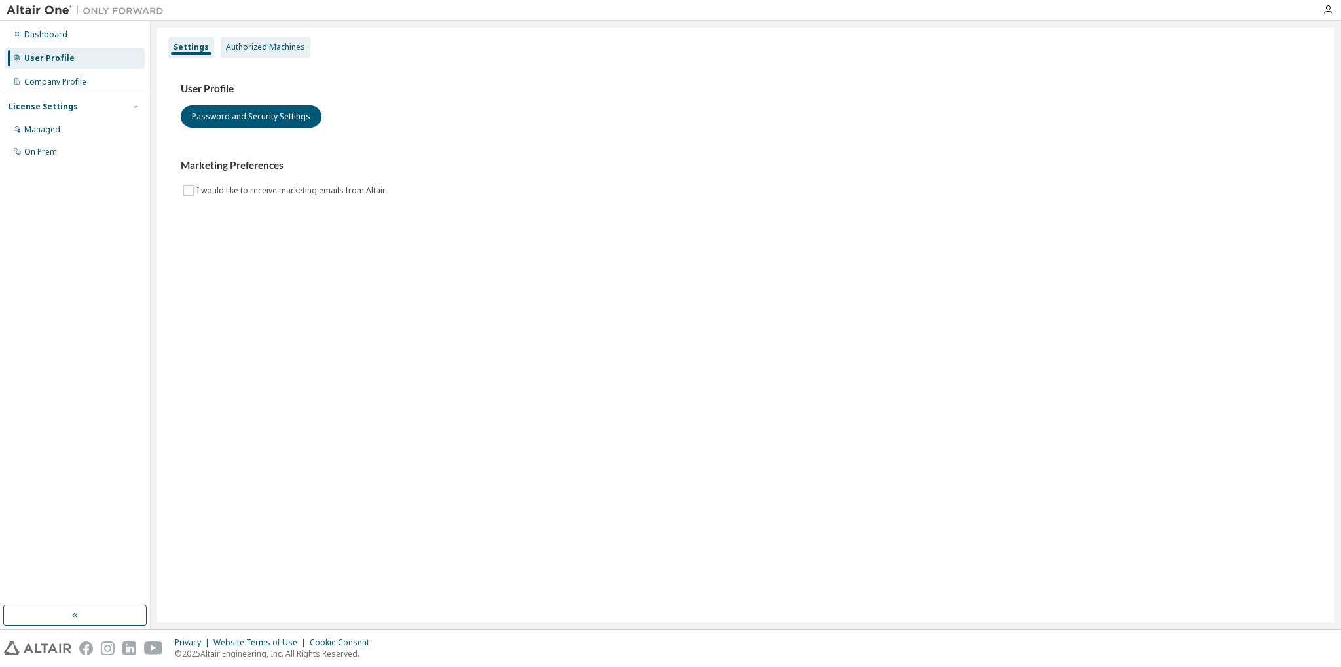
click at [300, 47] on div "Authorized Machines" at bounding box center [265, 47] width 79 height 10
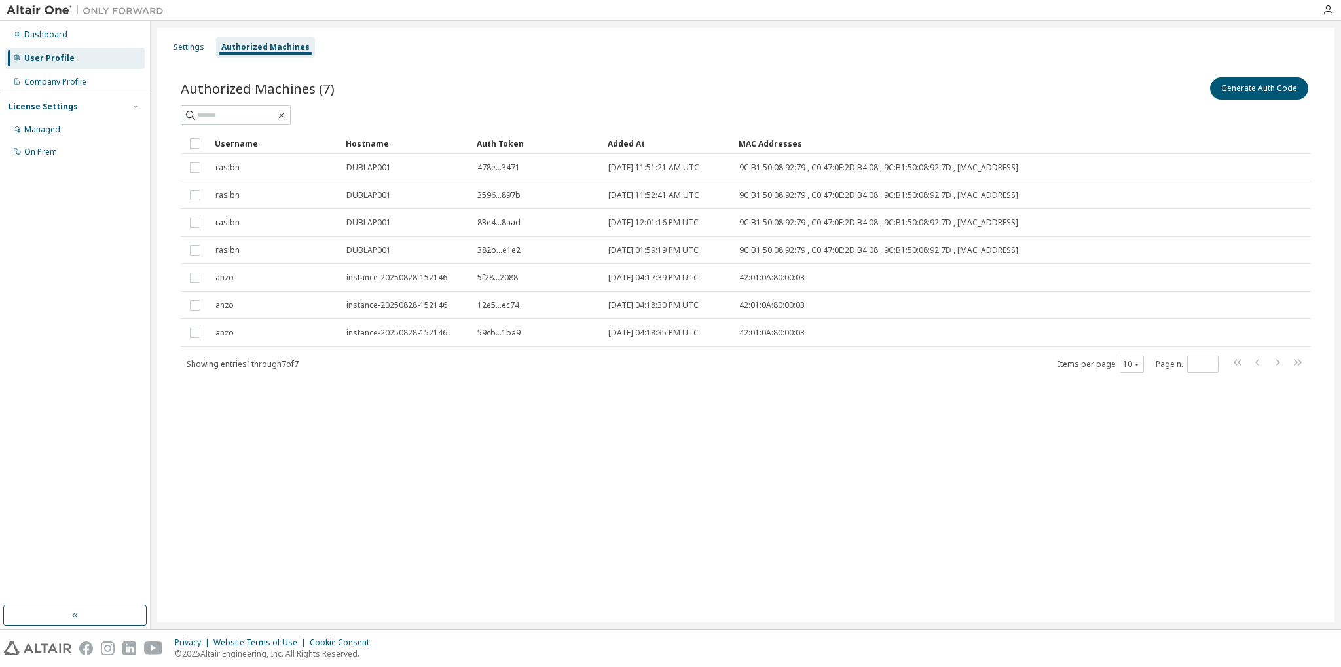
click at [694, 98] on div "Authorized Machines (7) Generate Auth Code" at bounding box center [746, 89] width 1130 height 28
click at [1276, 87] on button "Generate Auth Code" at bounding box center [1259, 88] width 98 height 22
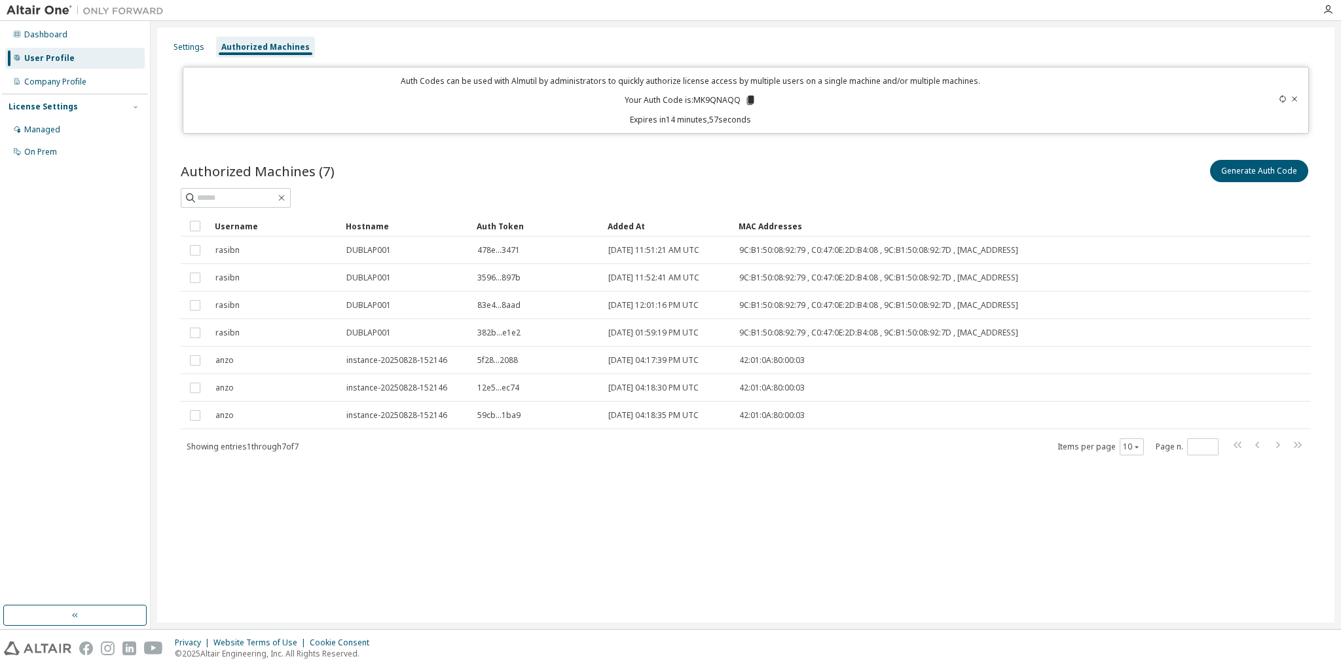
click at [749, 100] on icon at bounding box center [750, 100] width 7 height 9
click at [526, 88] on div "Auth Codes can be used with Almutil by administrators to quickly authorize lice…" at bounding box center [690, 100] width 999 height 50
click at [919, 580] on div "Settings Authorized Machines Auth Codes can be used with Almutil by administrat…" at bounding box center [745, 325] width 1177 height 595
